Goal: Task Accomplishment & Management: Manage account settings

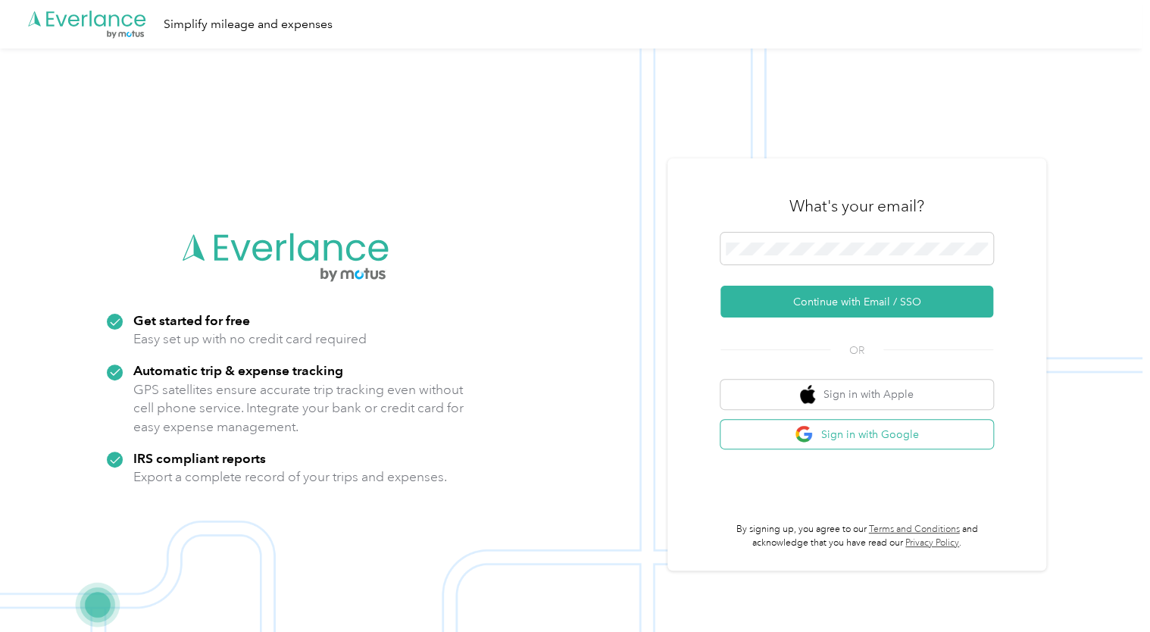
click at [839, 436] on button "Sign in with Google" at bounding box center [856, 435] width 273 height 30
